Goal: Navigation & Orientation: Go to known website

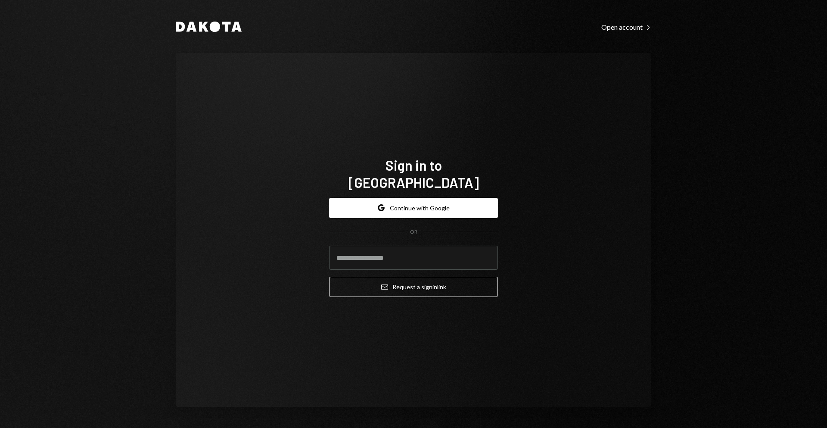
click at [549, 167] on div "Sign in to [GEOGRAPHIC_DATA] Google Continue with Google OR Email Request a sig…" at bounding box center [414, 230] width 476 height 354
click at [465, 203] on button "Google Continue with Google" at bounding box center [413, 208] width 169 height 20
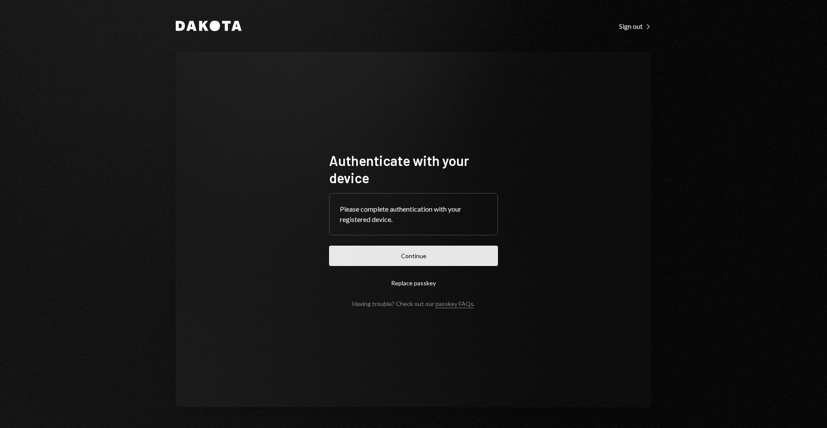
click at [456, 253] on button "Continue" at bounding box center [413, 256] width 169 height 20
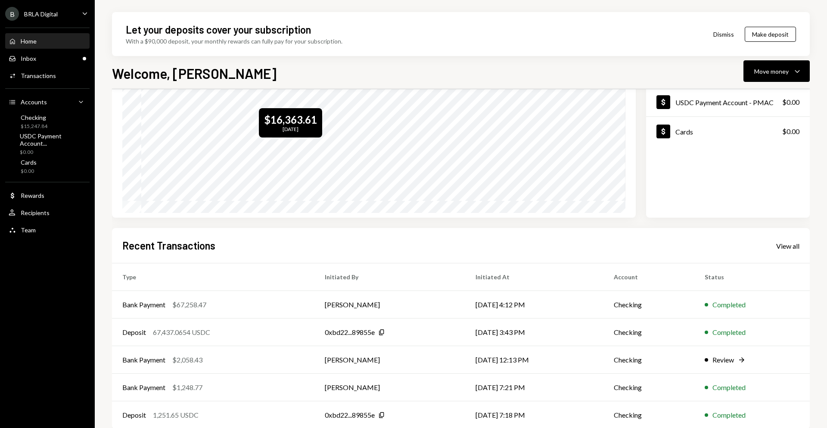
scroll to position [92, 0]
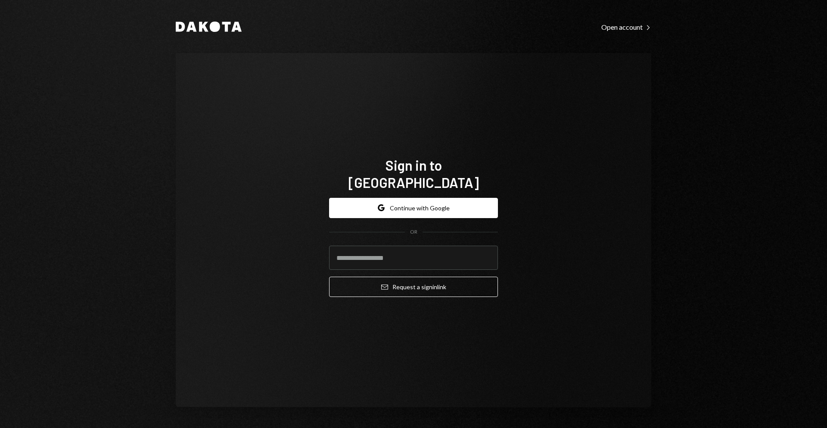
click at [733, 246] on div "Dakota Open account Right Caret Sign in to Dakota Google Continue with Google O…" at bounding box center [413, 214] width 827 height 428
